Goal: Check status

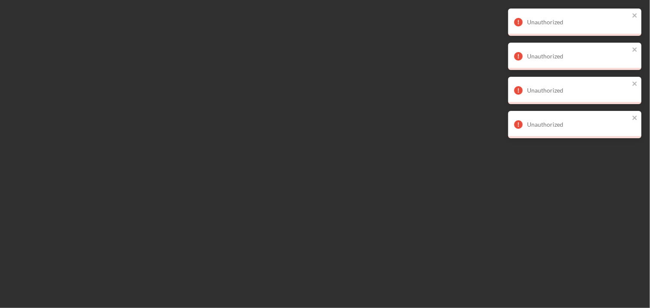
click at [279, 178] on div at bounding box center [325, 154] width 650 height 308
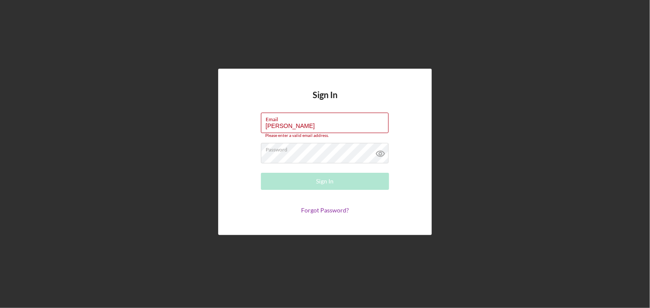
drag, startPoint x: 304, startPoint y: 124, endPoint x: 229, endPoint y: 124, distance: 74.8
click at [229, 124] on div "Sign In Email Wickman Please enter a valid email address. Password Sign In Forg…" at bounding box center [325, 152] width 214 height 167
type input "rose53742000@yahoo.com"
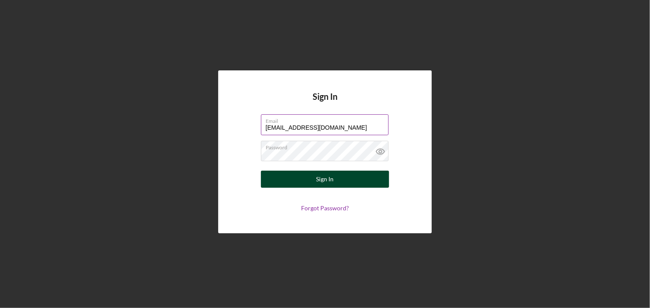
click at [330, 182] on div "Sign In" at bounding box center [326, 179] width 18 height 17
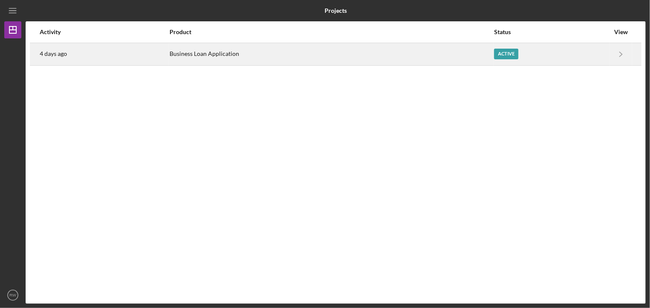
click at [502, 55] on div "Active" at bounding box center [506, 54] width 24 height 11
